Goal: Task Accomplishment & Management: Manage account settings

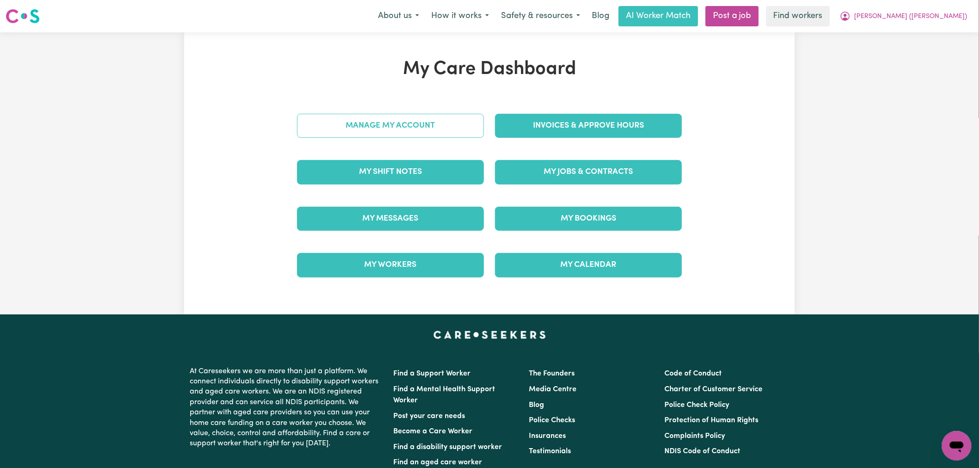
click at [385, 128] on link "Manage My Account" at bounding box center [390, 126] width 187 height 24
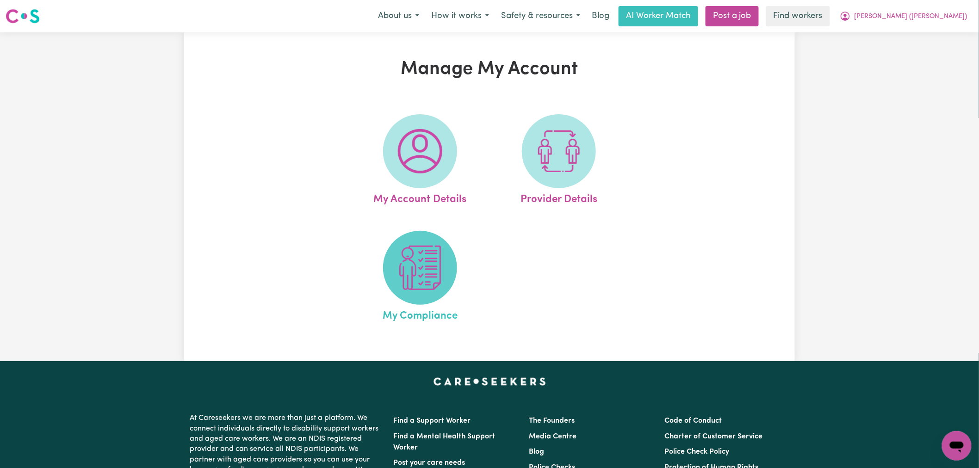
click at [415, 267] on img at bounding box center [420, 268] width 44 height 44
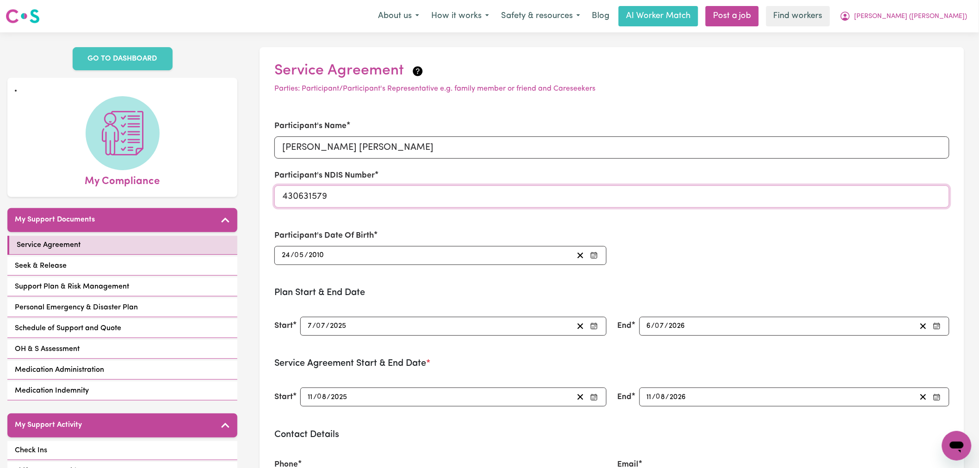
click at [315, 196] on input "430631579" at bounding box center [611, 197] width 675 height 22
click at [936, 17] on span "[PERSON_NAME] ([PERSON_NAME])" at bounding box center [911, 17] width 113 height 10
click at [935, 47] on link "Logout" at bounding box center [936, 53] width 73 height 18
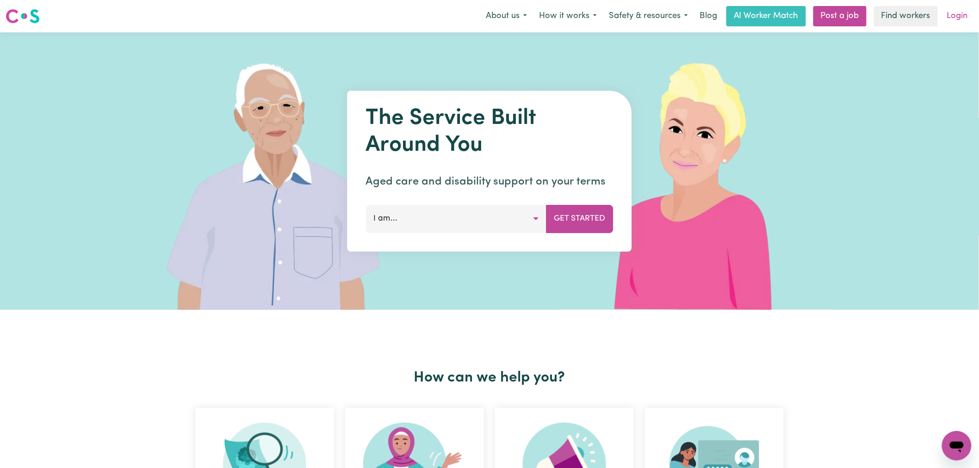
click at [951, 7] on link "Login" at bounding box center [958, 16] width 32 height 20
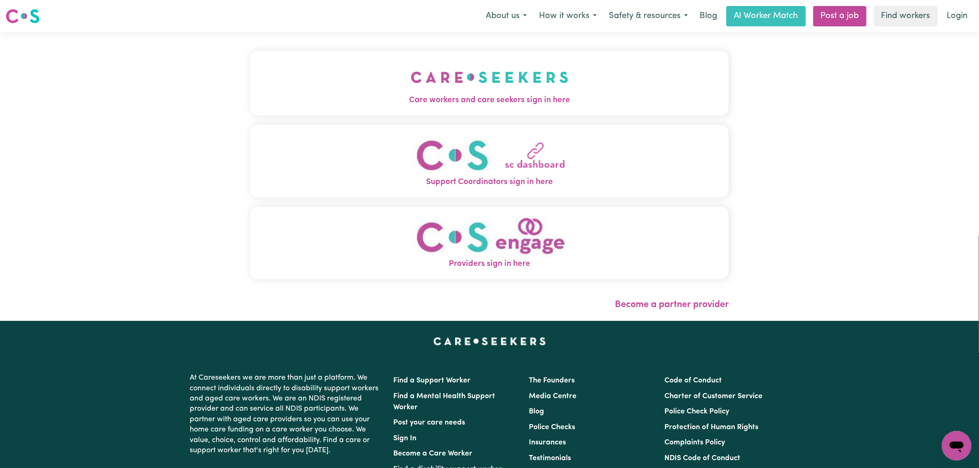
click at [411, 65] on img "Care workers and care seekers sign in here" at bounding box center [490, 77] width 158 height 34
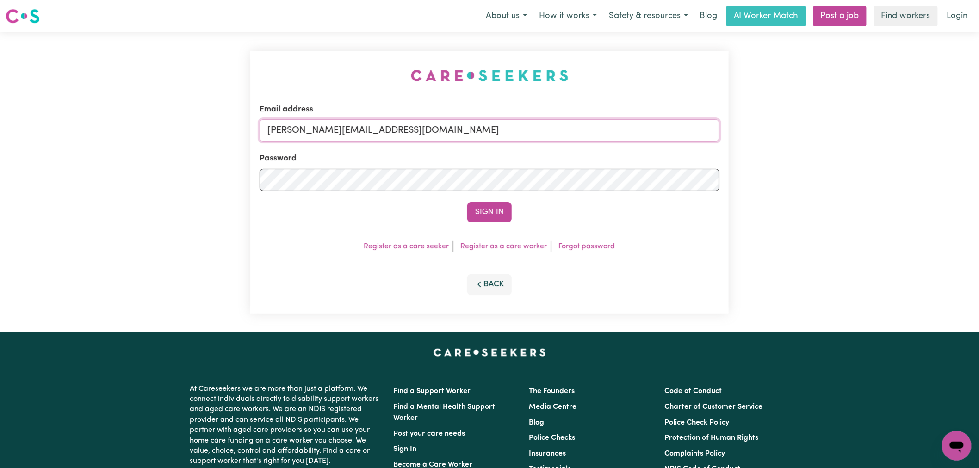
drag, startPoint x: 452, startPoint y: 130, endPoint x: 439, endPoint y: 141, distance: 18.1
click at [452, 130] on input "[PERSON_NAME][EMAIL_ADDRESS][DOMAIN_NAME]" at bounding box center [490, 130] width 460 height 22
drag, startPoint x: 517, startPoint y: 119, endPoint x: 316, endPoint y: 126, distance: 201.8
click at [316, 126] on input "[EMAIL_ADDRESS][PERSON_NAME][DOMAIN_NAME][DOMAIN_NAME]" at bounding box center [490, 130] width 460 height 22
type input "[EMAIL_ADDRESS][PERSON_NAME][DOMAIN_NAME][DOMAIN_NAME]"
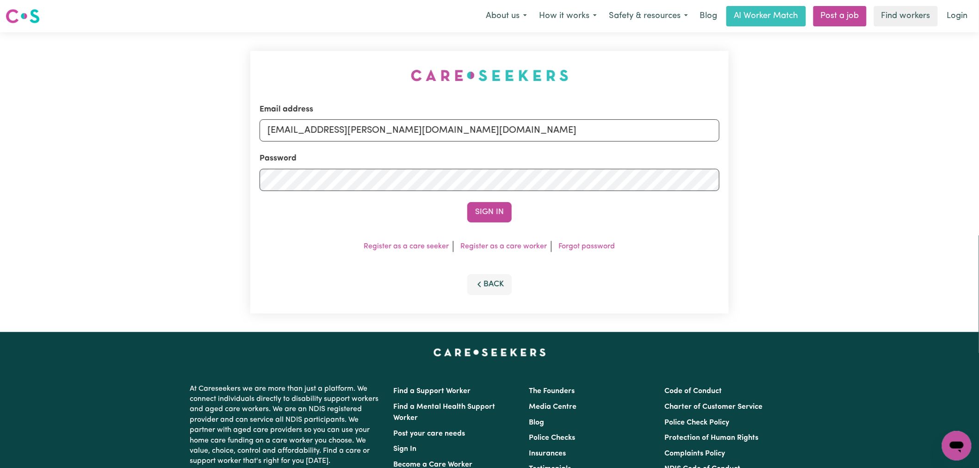
click at [467, 202] on button "Sign In" at bounding box center [489, 212] width 44 height 20
